Goal: Find specific page/section: Find specific page/section

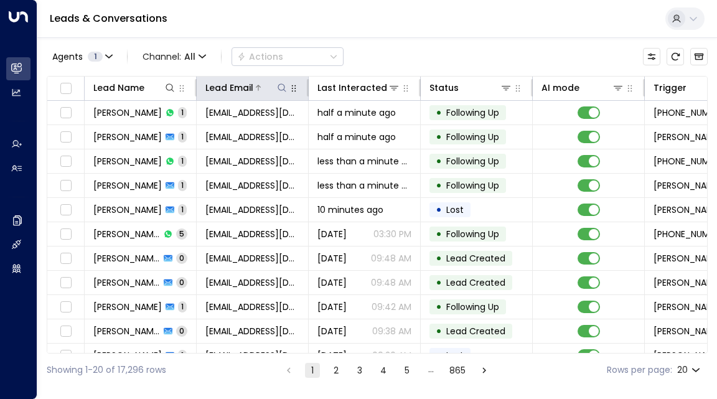
click at [277, 87] on icon at bounding box center [282, 88] width 10 height 10
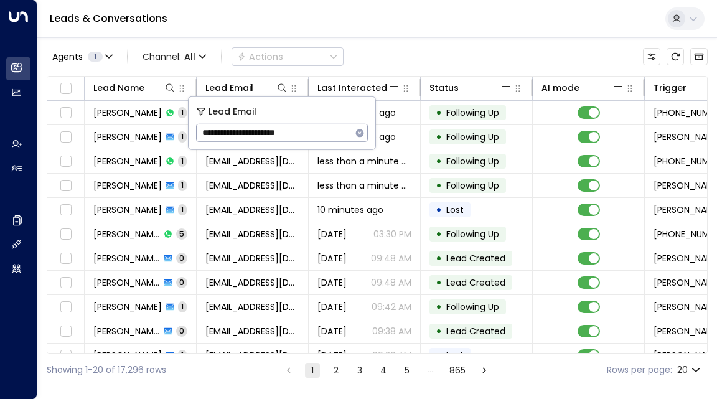
type input "**********"
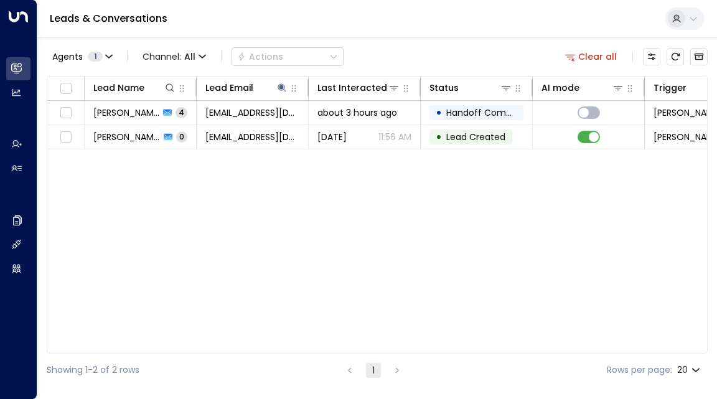
click at [187, 31] on div "Leads & Conversations" at bounding box center [377, 19] width 680 height 38
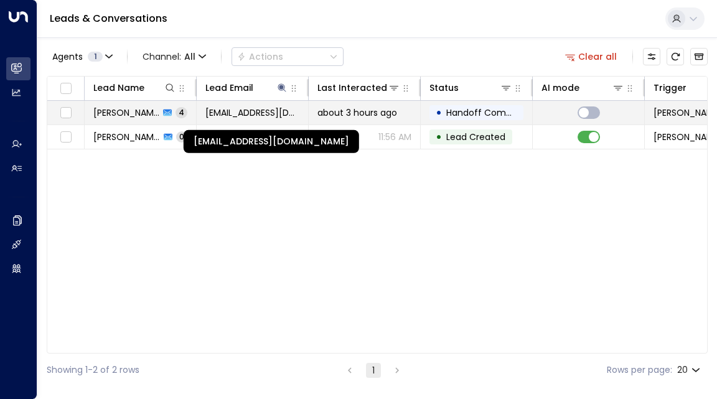
click at [259, 111] on span "[EMAIL_ADDRESS][DOMAIN_NAME]" at bounding box center [252, 112] width 94 height 12
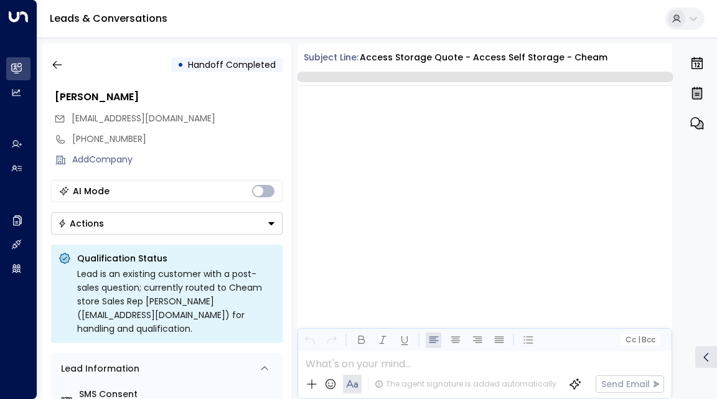
scroll to position [2338, 0]
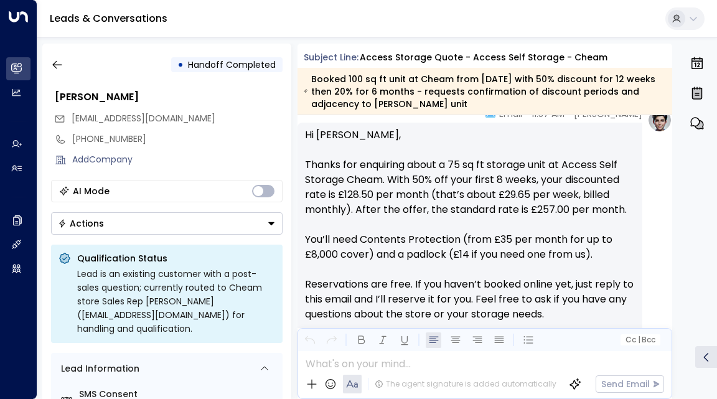
scroll to position [527, 0]
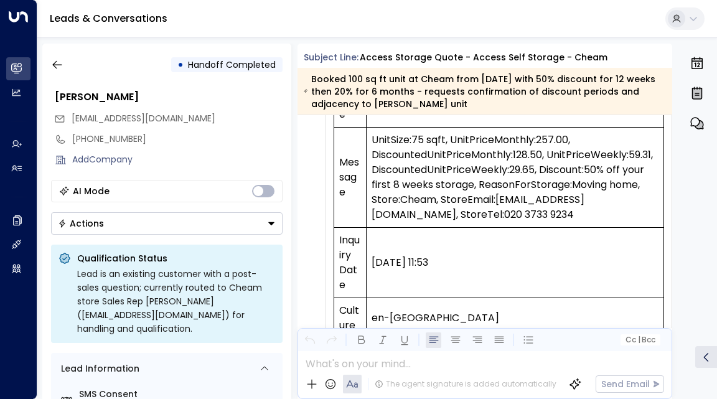
drag, startPoint x: 673, startPoint y: 180, endPoint x: 671, endPoint y: 192, distance: 12.5
click at [671, 192] on div "• Handoff Completed [PERSON_NAME] [EMAIL_ADDRESS][DOMAIN_NAME] [PHONE_NUMBER] A…" at bounding box center [380, 222] width 676 height 356
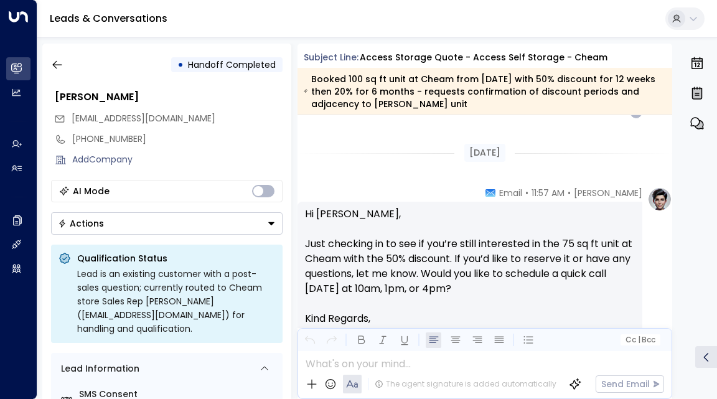
scroll to position [1139, 0]
